Goal: Complete application form: Complete application form

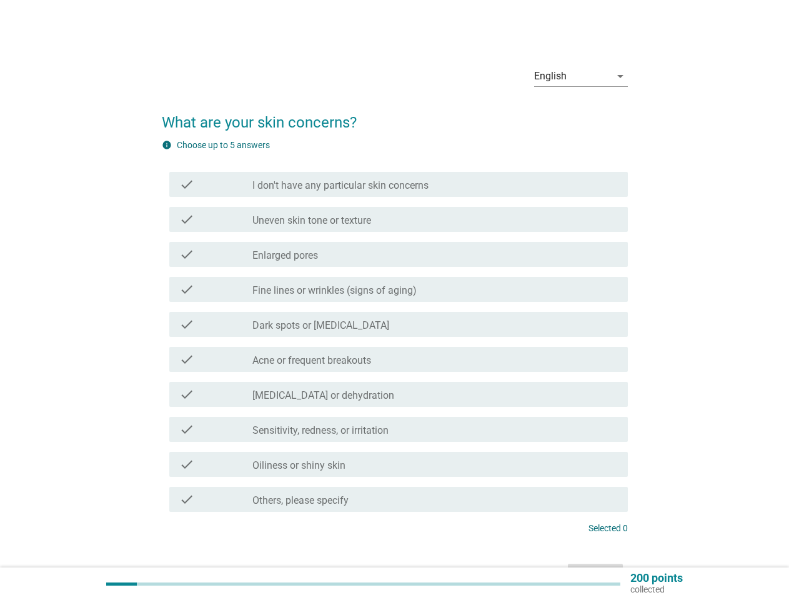
click at [389, 323] on label "Dark spots or [MEDICAL_DATA]" at bounding box center [320, 325] width 137 height 12
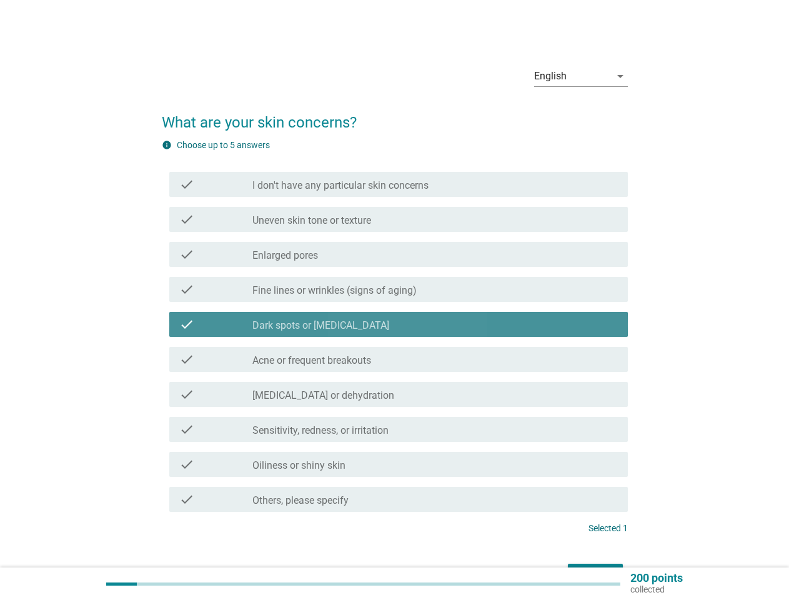
click at [581, 76] on div "English" at bounding box center [572, 76] width 76 height 20
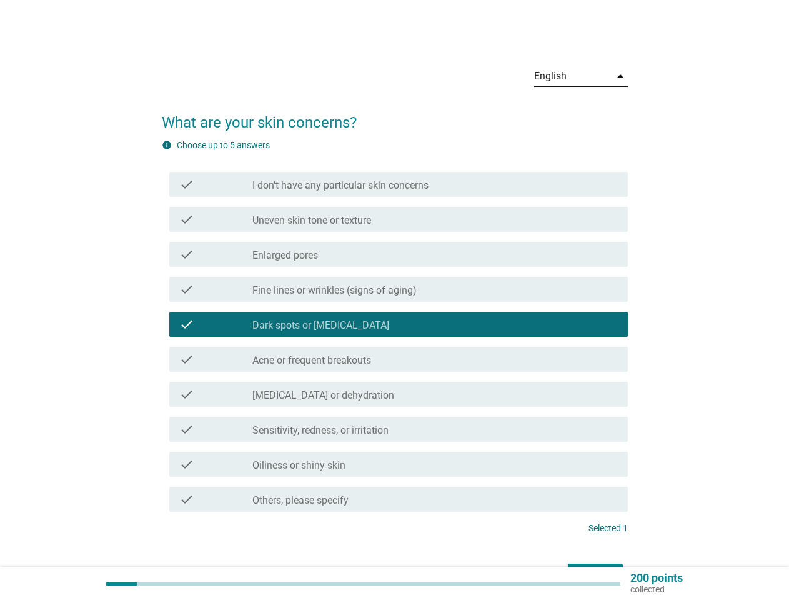
click at [395, 337] on div "check check_box Dark spots or [MEDICAL_DATA]" at bounding box center [395, 324] width 466 height 35
click at [399, 184] on label "I don't have any particular skin concerns" at bounding box center [340, 185] width 176 height 12
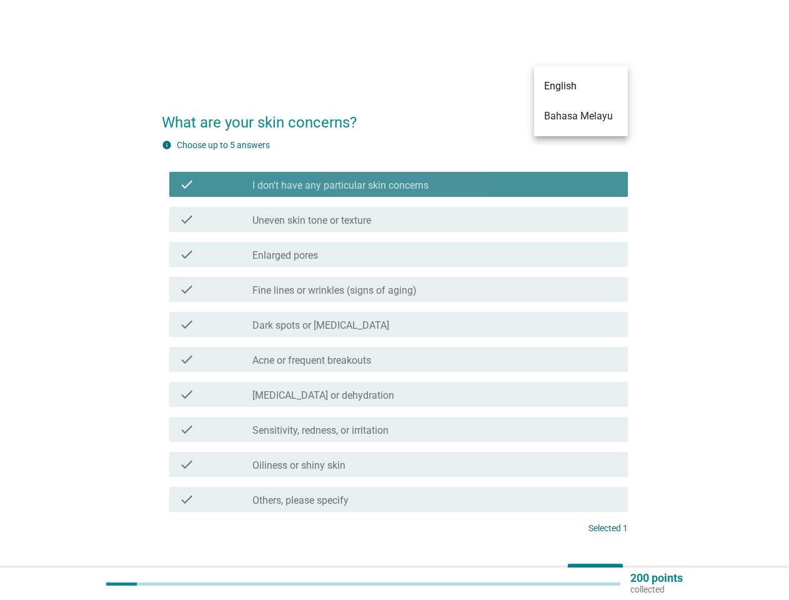
click at [399, 184] on label "I don't have any particular skin concerns" at bounding box center [340, 185] width 176 height 12
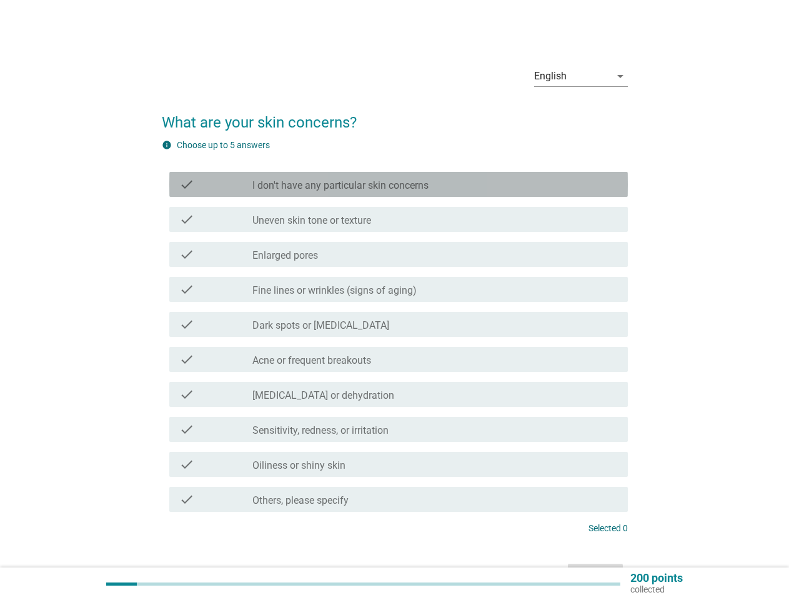
click at [341, 186] on label "I don't have any particular skin concerns" at bounding box center [340, 185] width 176 height 12
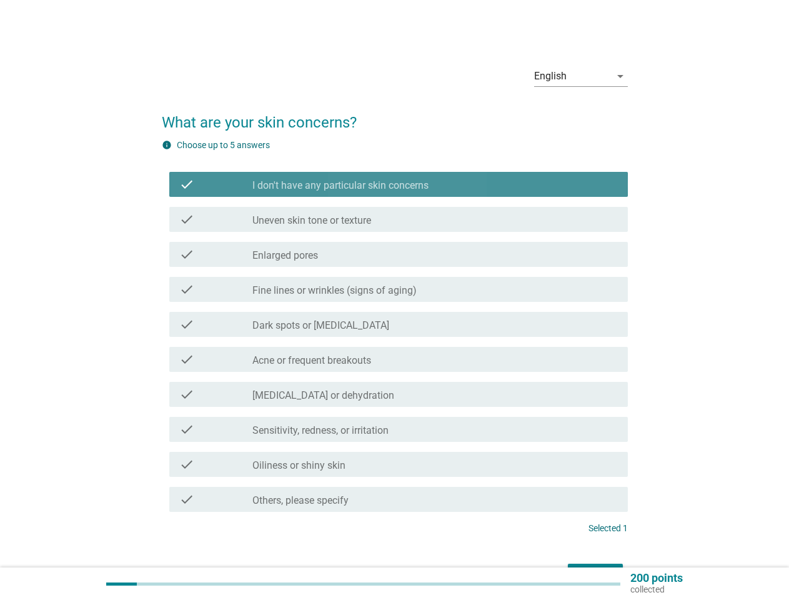
click at [341, 186] on label "I don't have any particular skin concerns" at bounding box center [340, 185] width 176 height 12
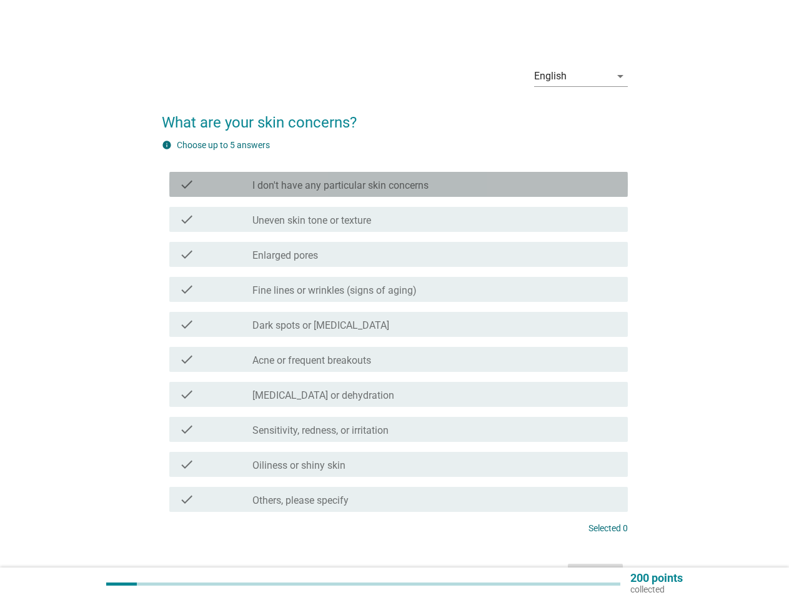
click at [399, 219] on div "check_box_outline_blank Uneven skin tone or texture" at bounding box center [435, 219] width 366 height 15
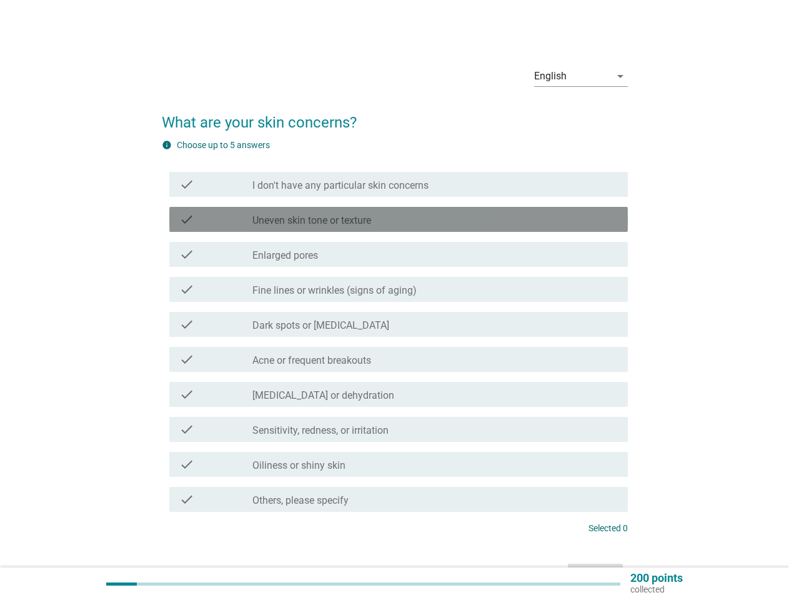
click at [312, 221] on label "Uneven skin tone or texture" at bounding box center [311, 220] width 119 height 12
